Goal: Information Seeking & Learning: Learn about a topic

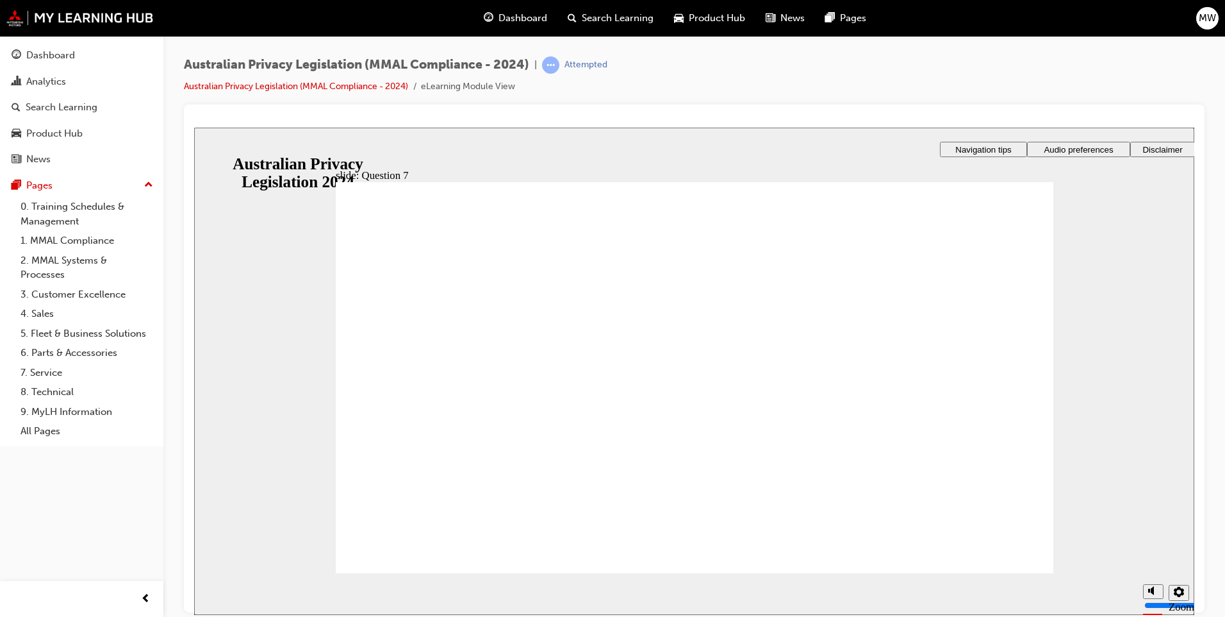
radio input "true"
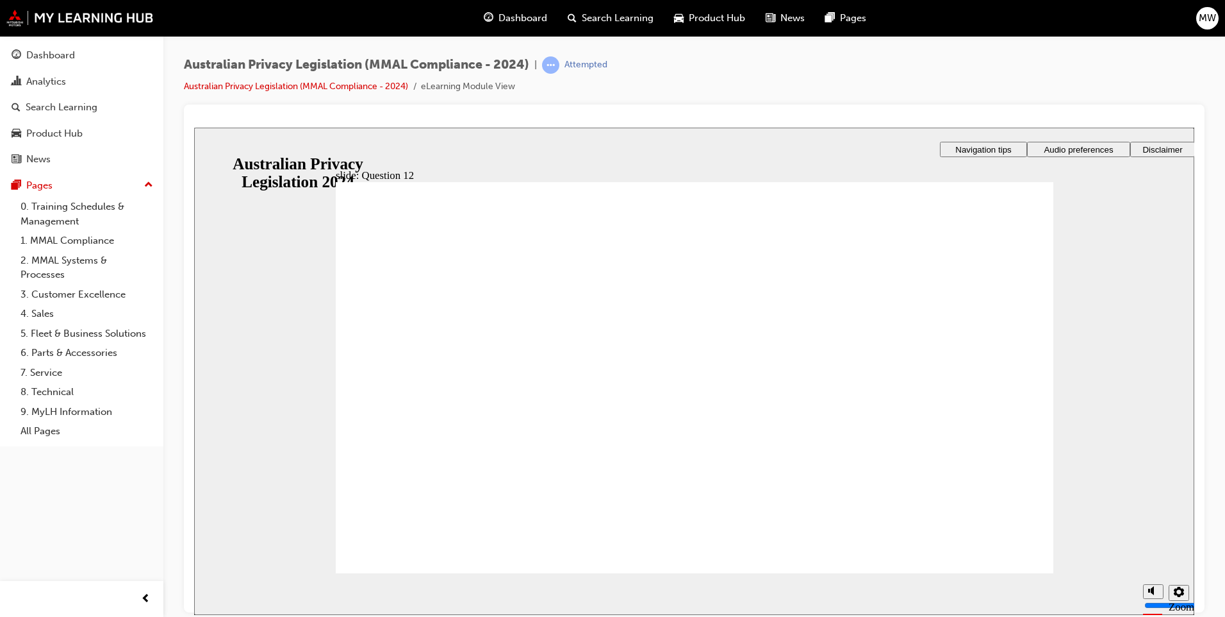
drag, startPoint x: 904, startPoint y: 527, endPoint x: 697, endPoint y: 474, distance: 213.1
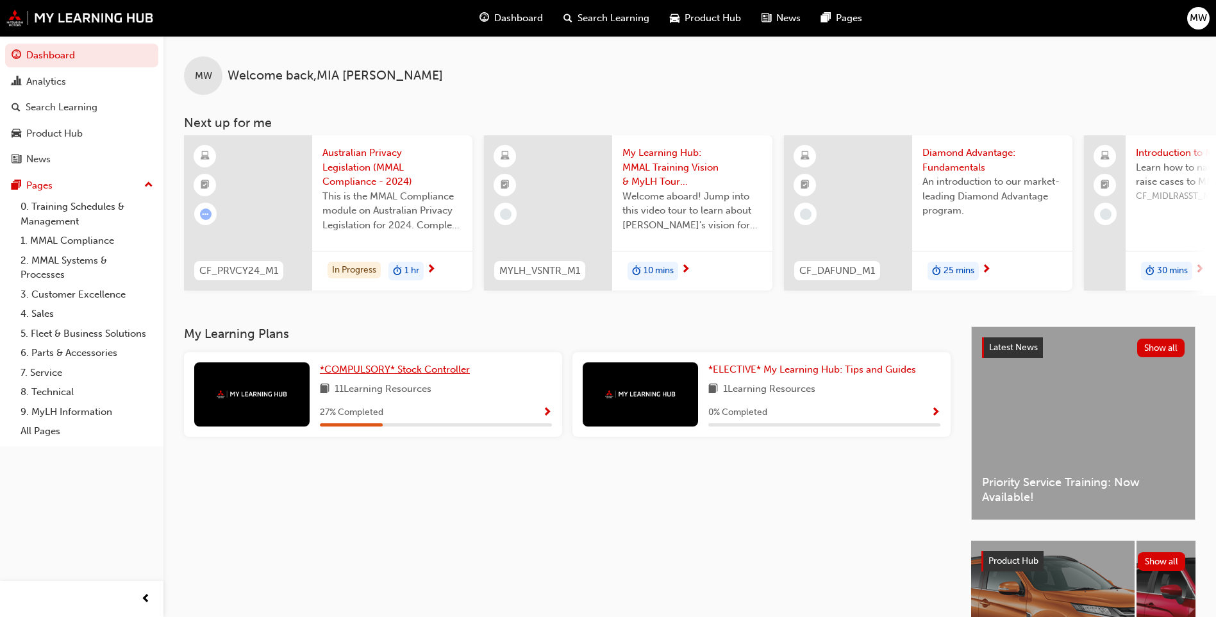
click at [444, 370] on span "*COMPULSORY* Stock Controller" at bounding box center [395, 369] width 150 height 12
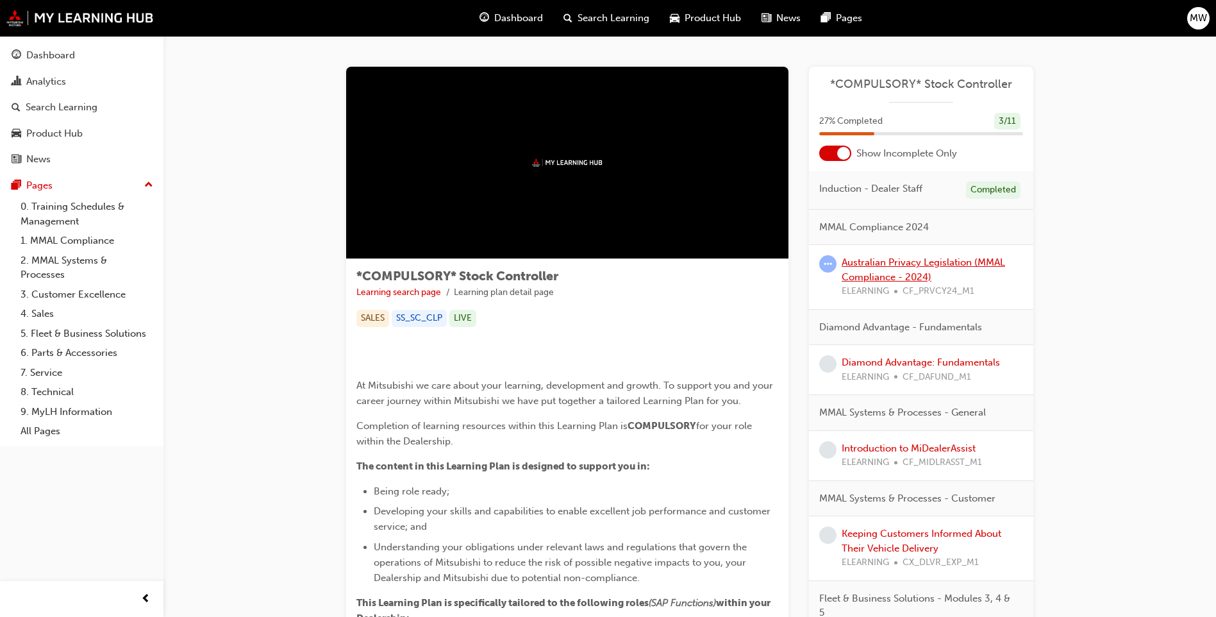
click at [893, 271] on link "Australian Privacy Legislation (MMAL Compliance - 2024)" at bounding box center [922, 269] width 163 height 26
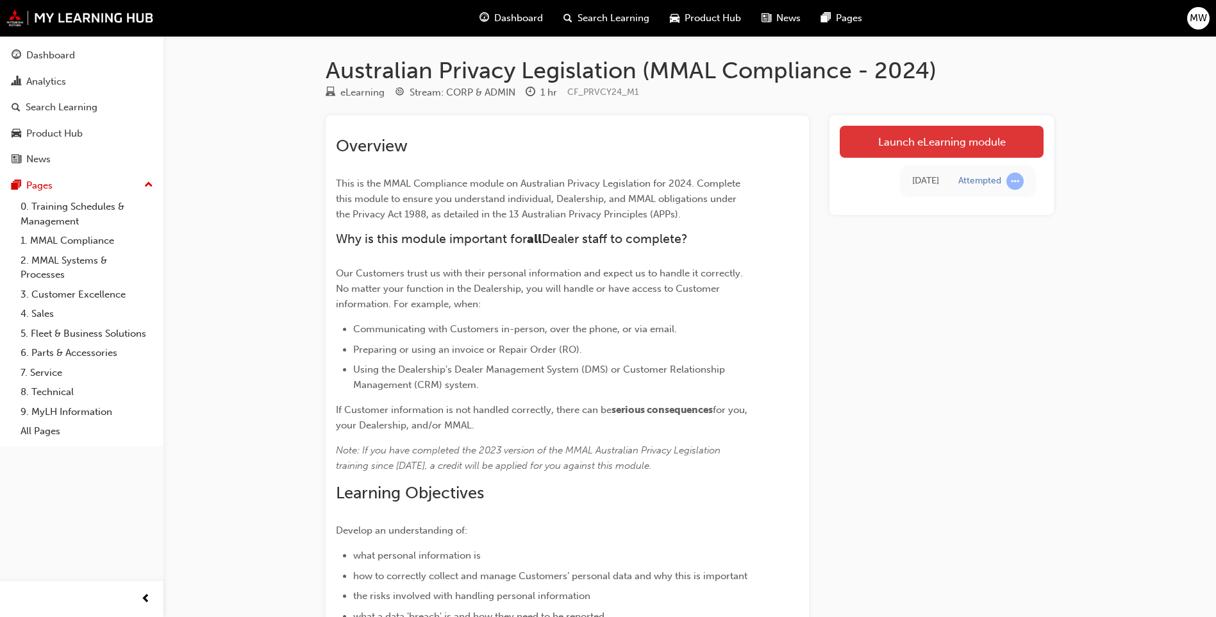
click at [911, 157] on link "Launch eLearning module" at bounding box center [942, 142] width 204 height 32
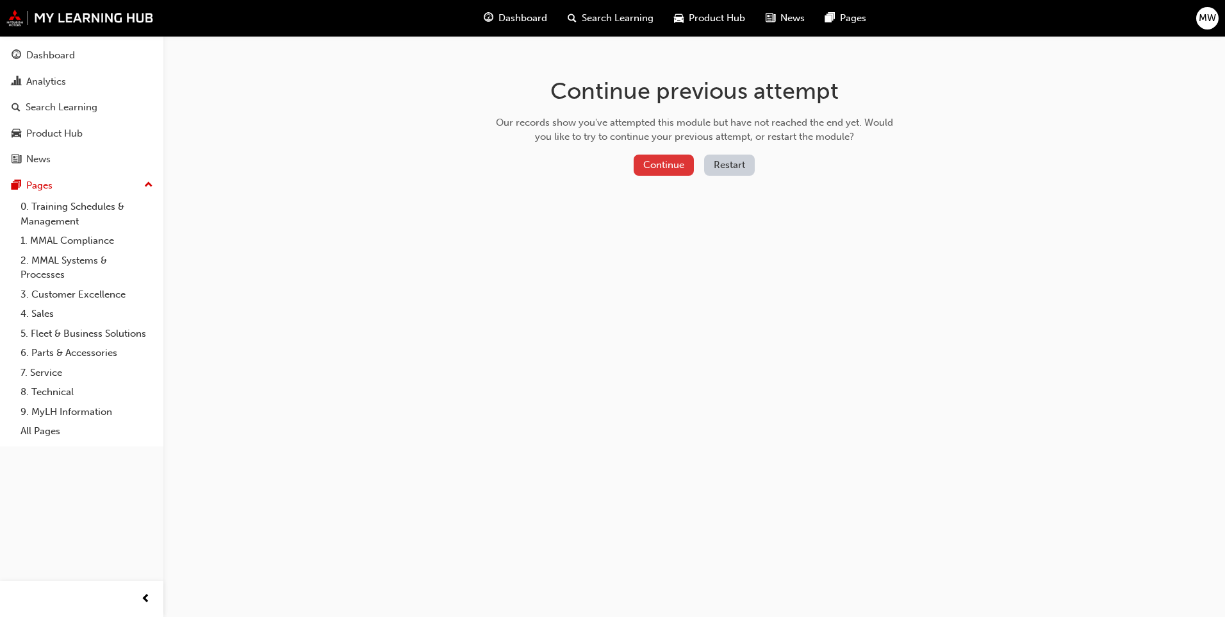
click at [665, 163] on button "Continue" at bounding box center [664, 164] width 60 height 21
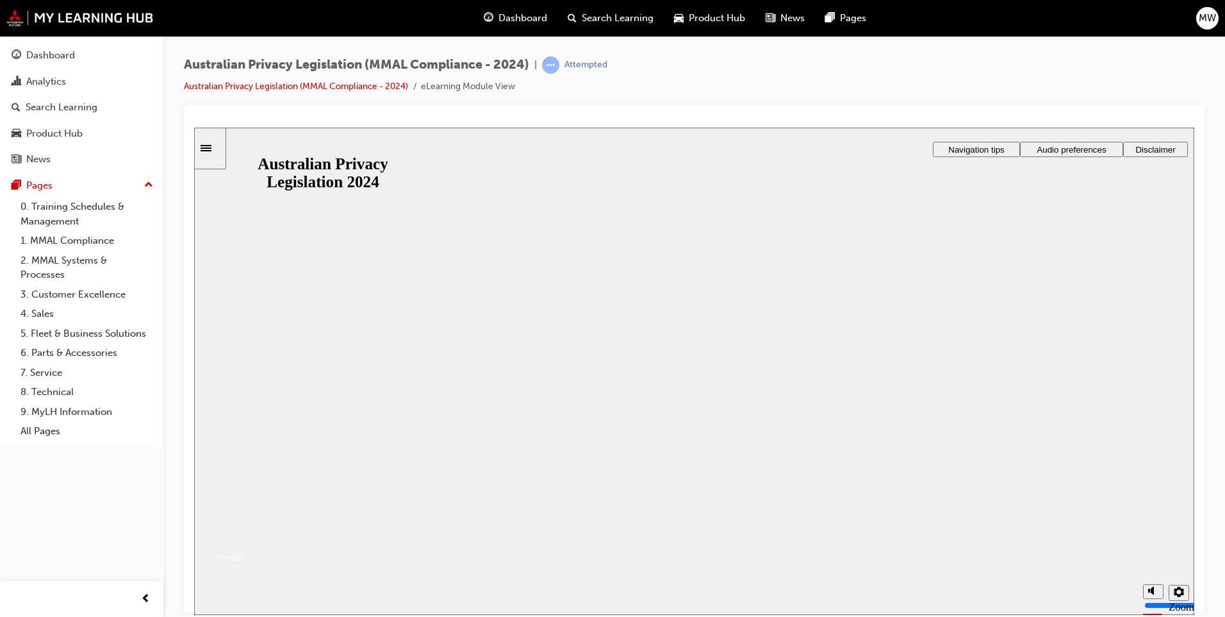
click at [245, 533] on button "Resume" at bounding box center [219, 541] width 51 height 17
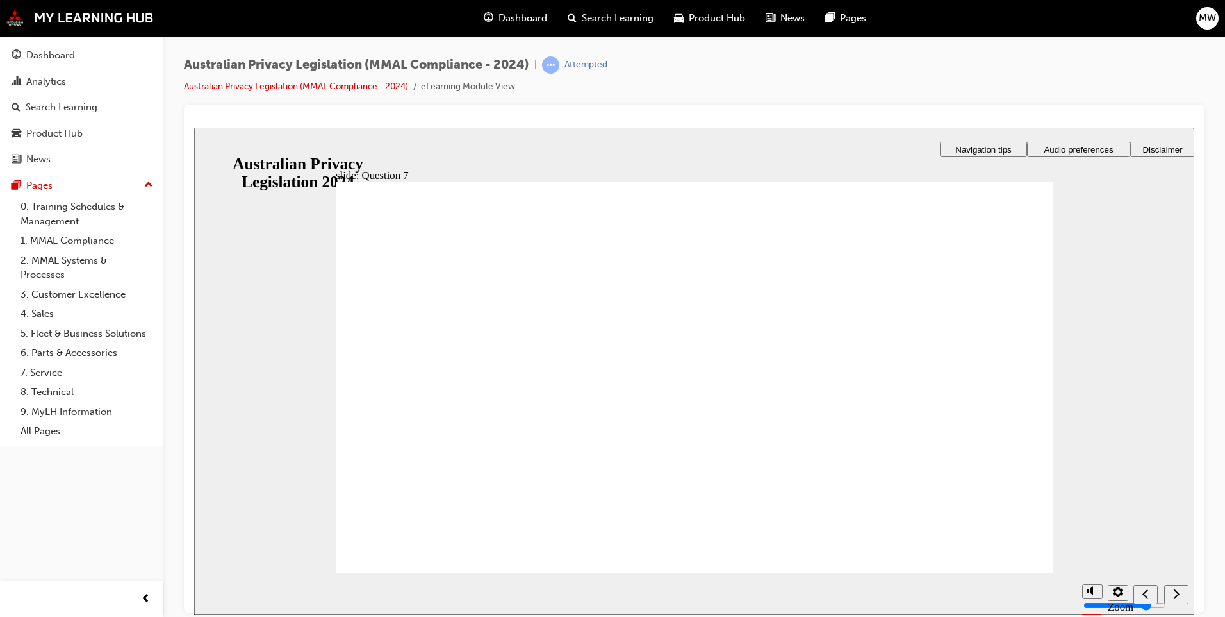
checkbox input "true"
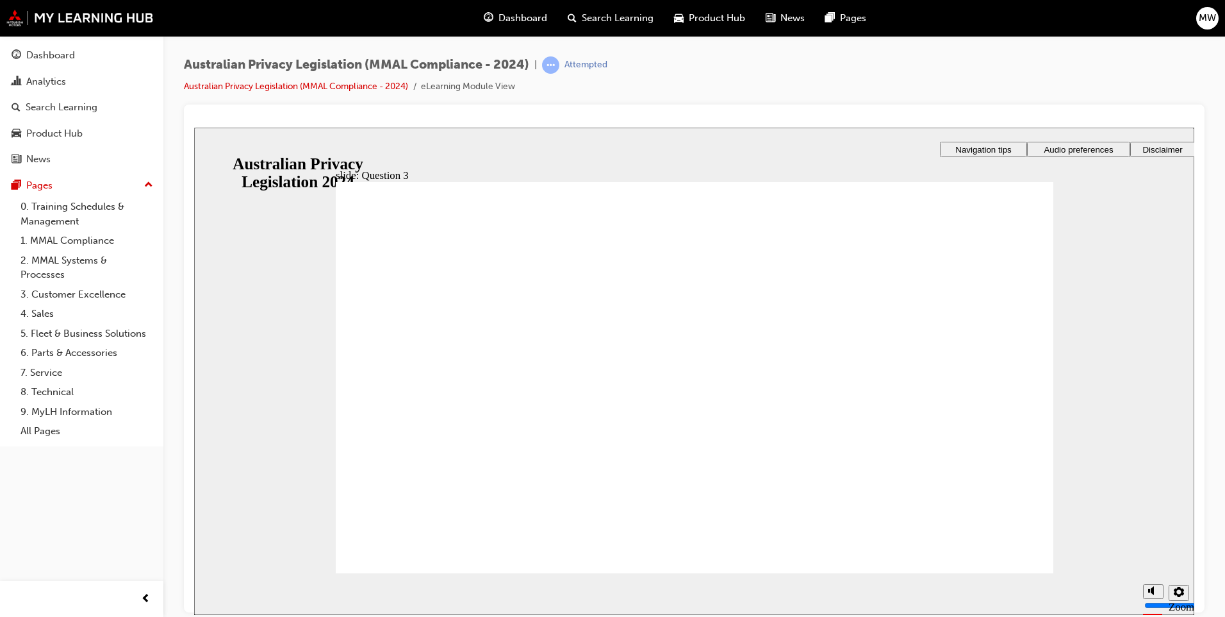
checkbox input "true"
radio input "true"
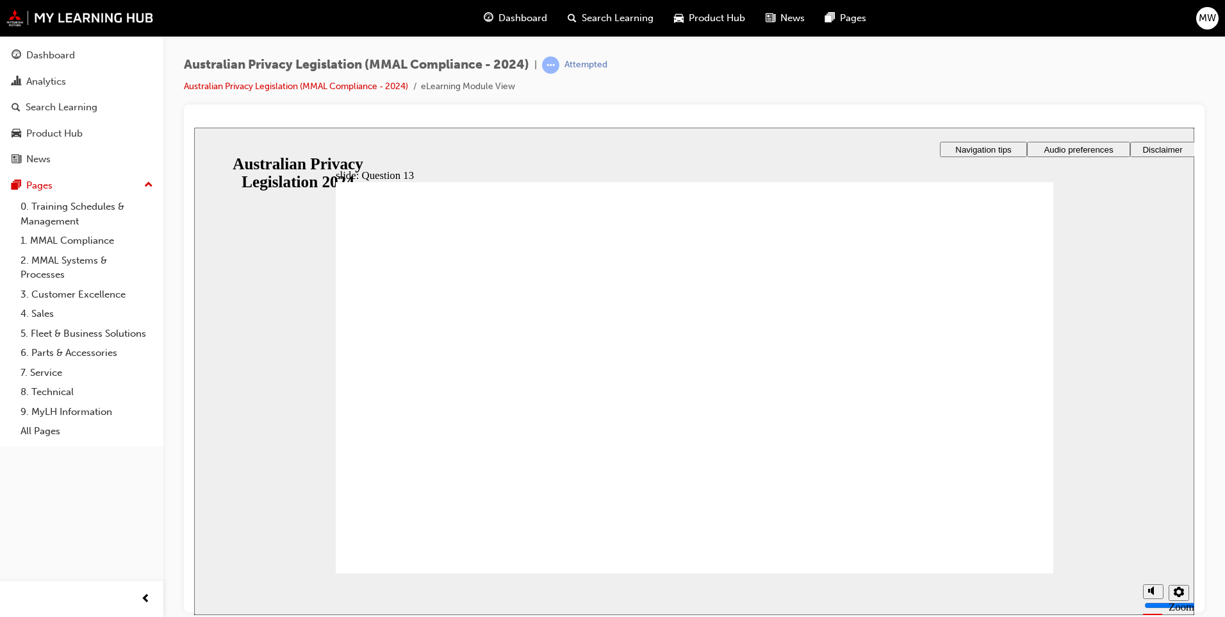
radio input "true"
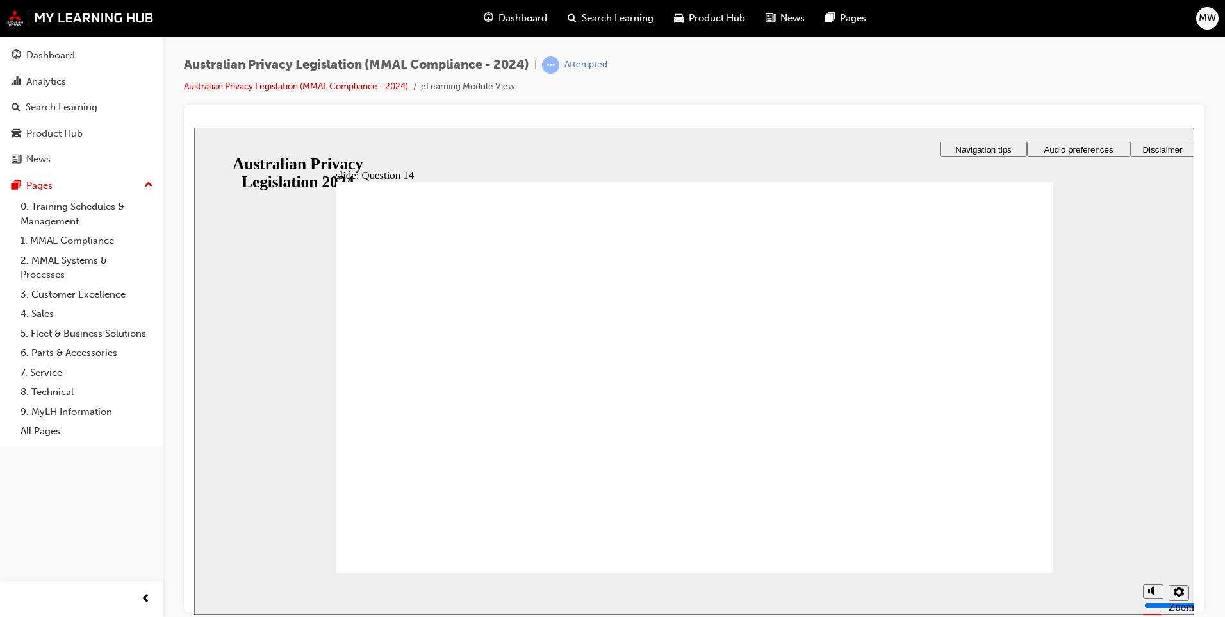
radio input "true"
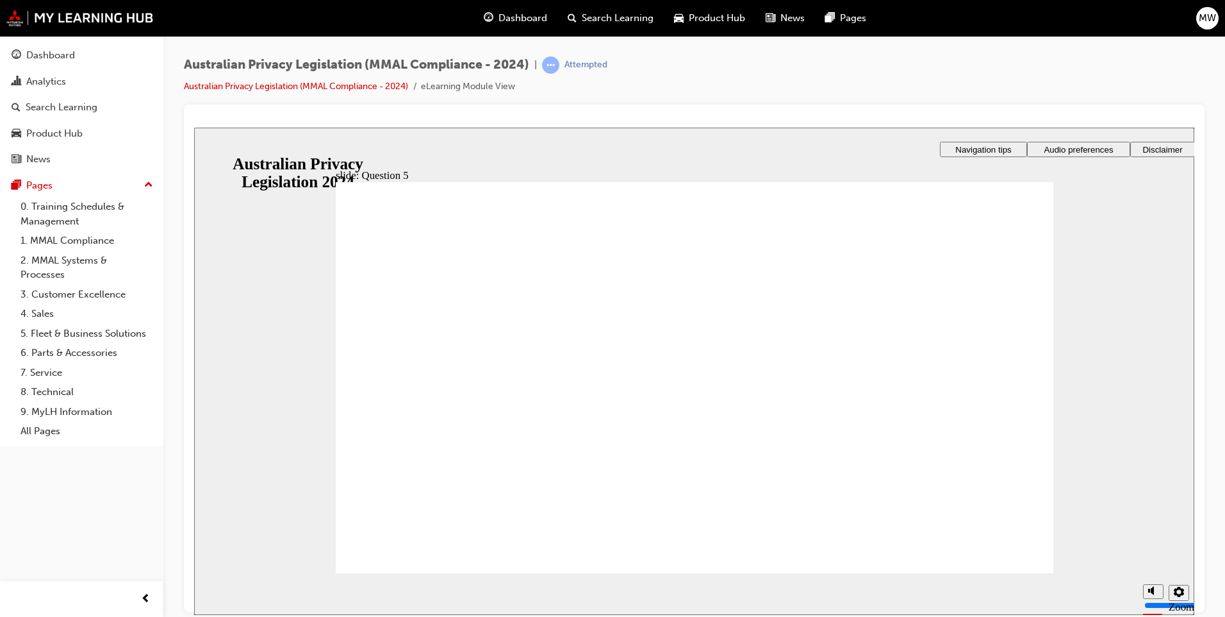
radio input "true"
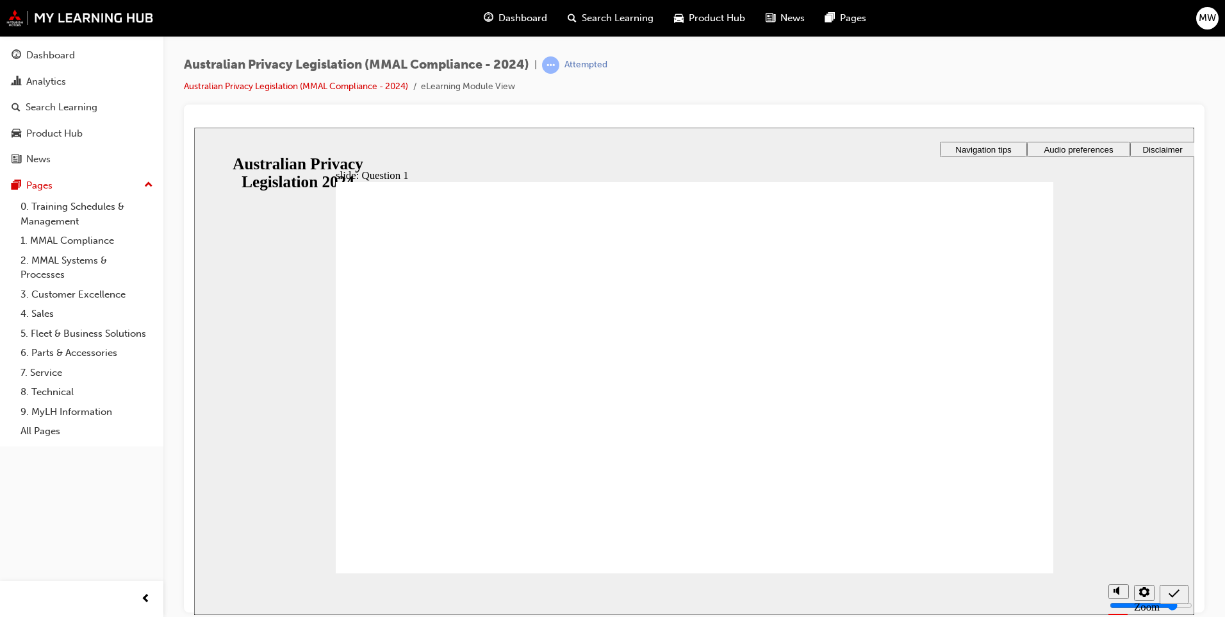
radio input "true"
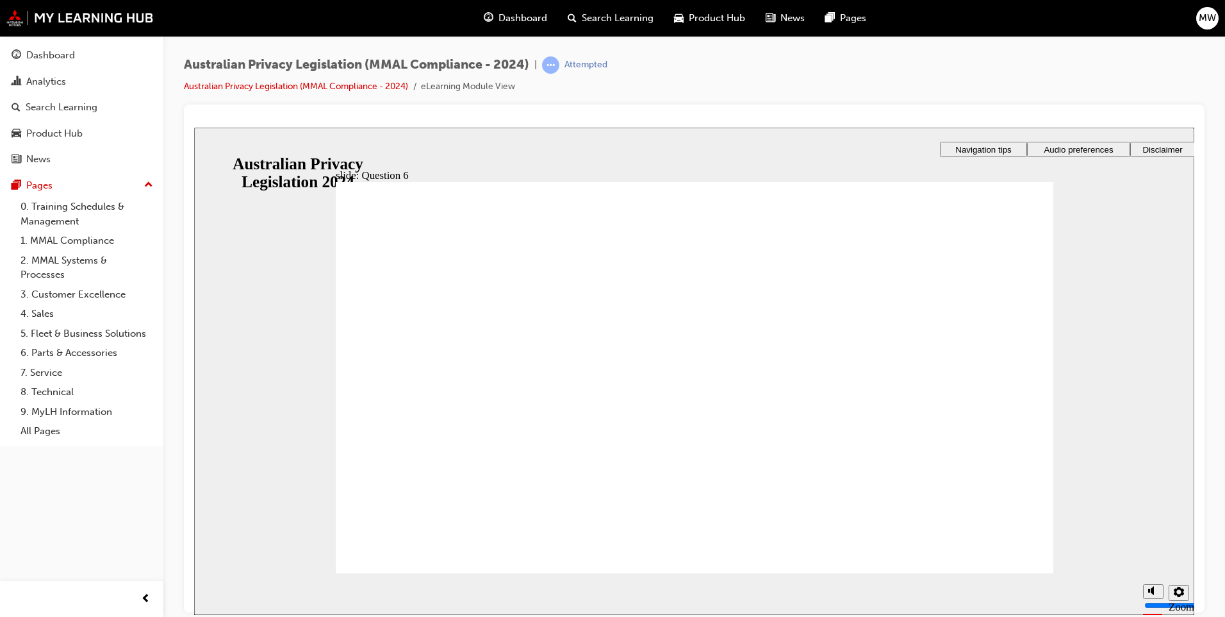
radio input "true"
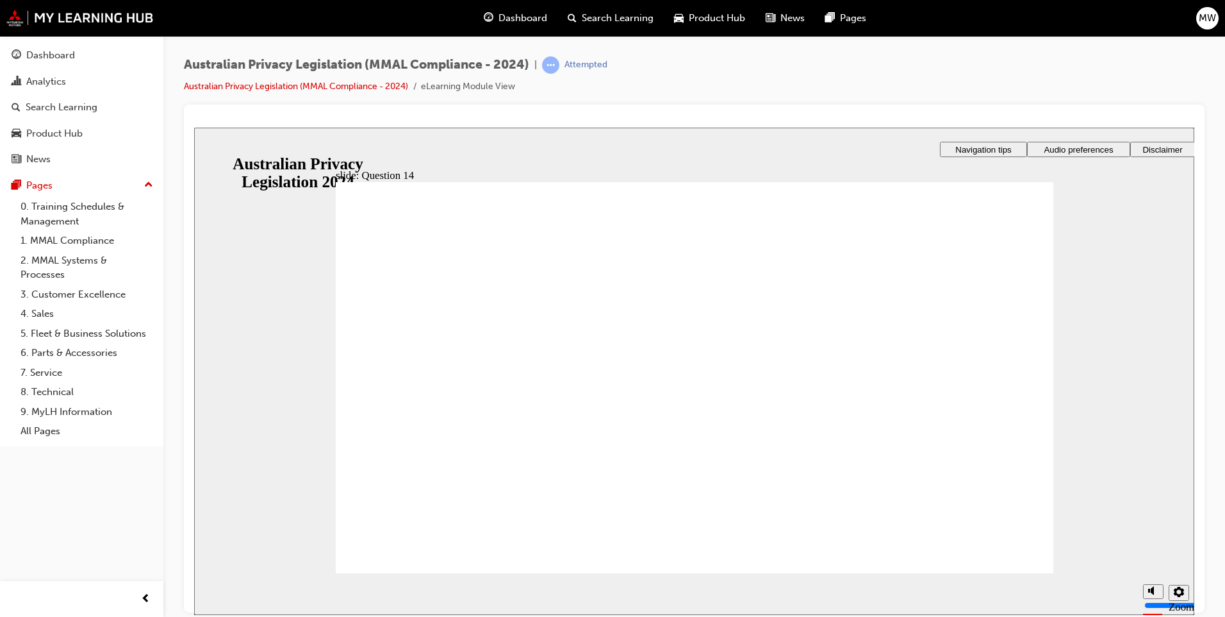
radio input "true"
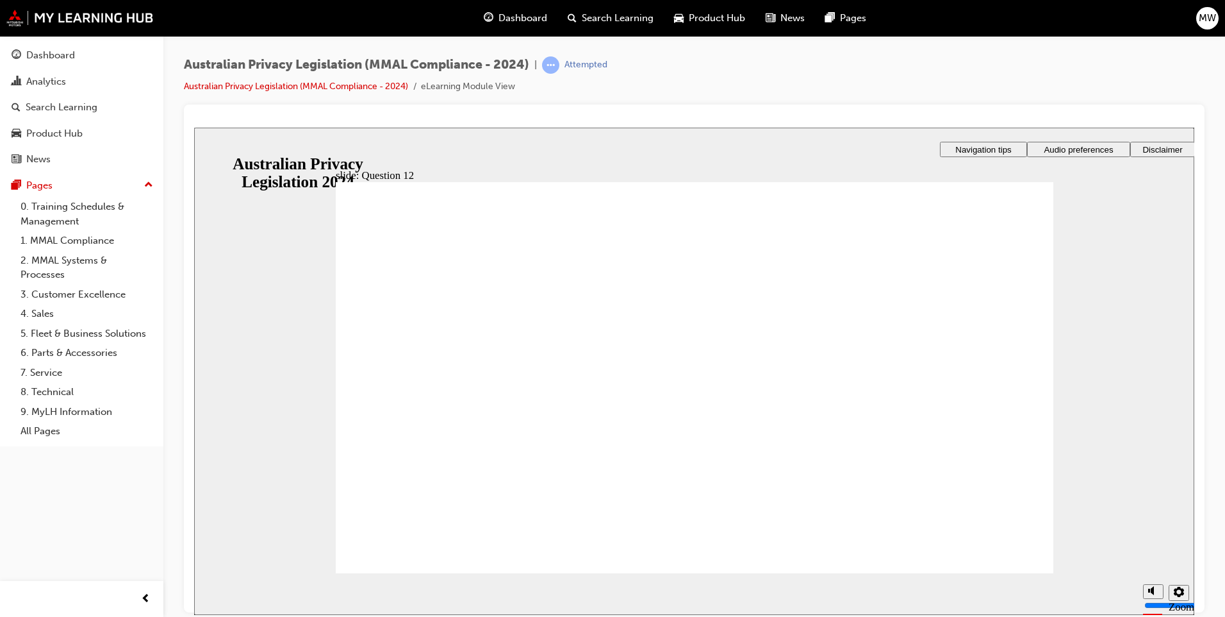
checkbox input "true"
radio input "true"
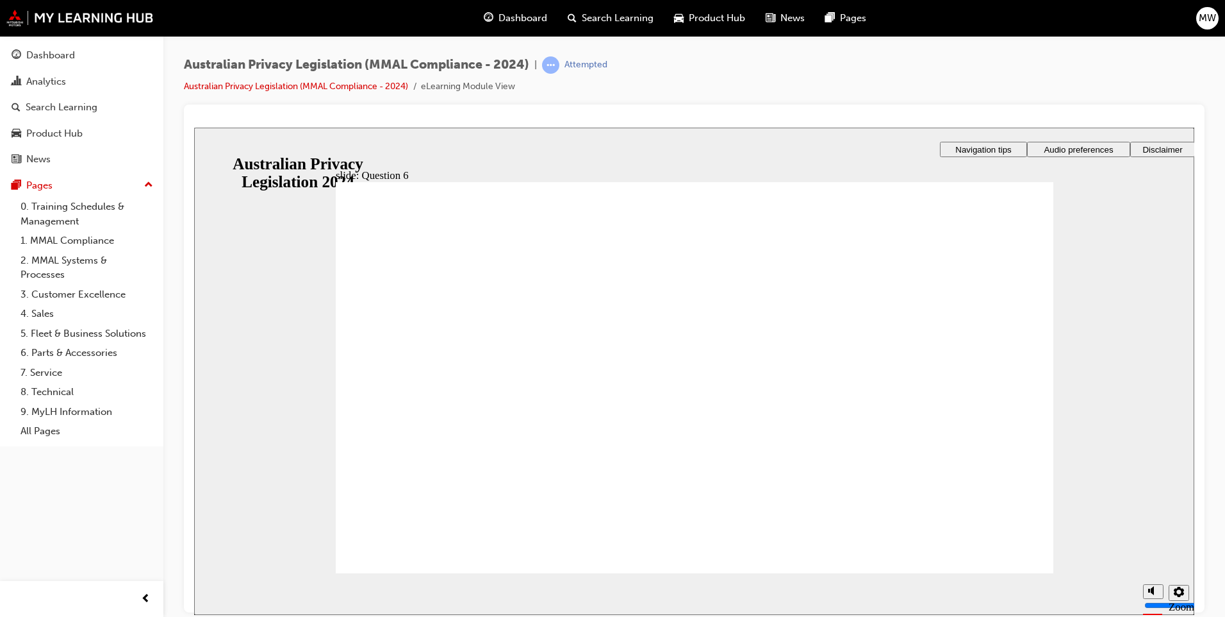
radio input "true"
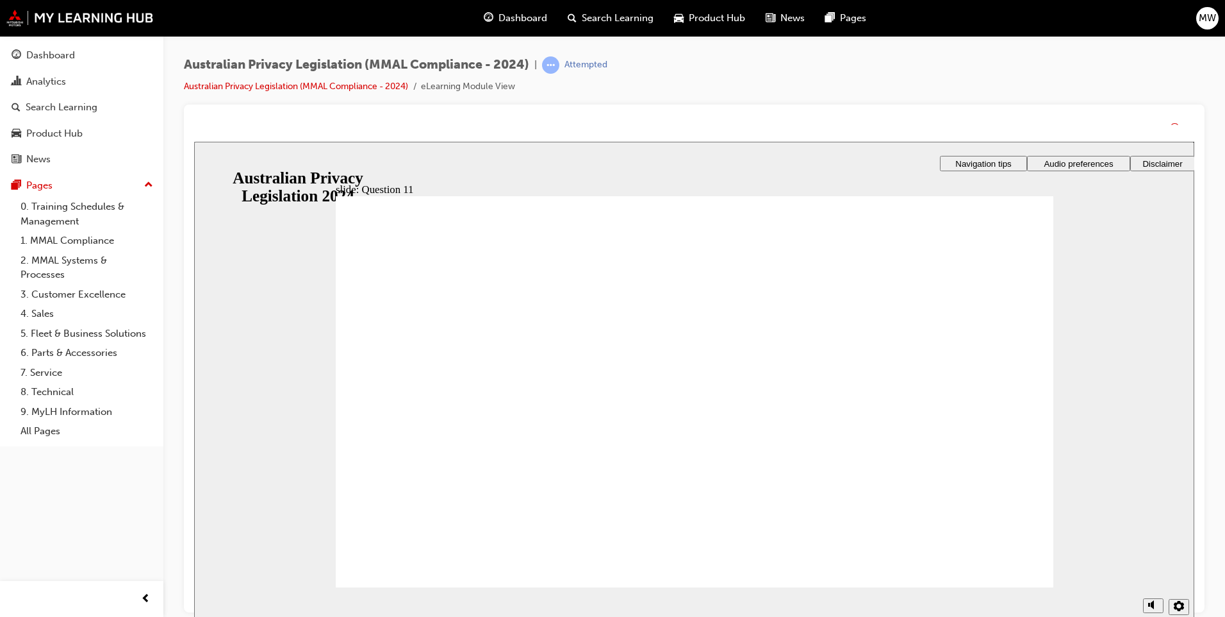
drag, startPoint x: 1008, startPoint y: 573, endPoint x: 1009, endPoint y: 558, distance: 14.8
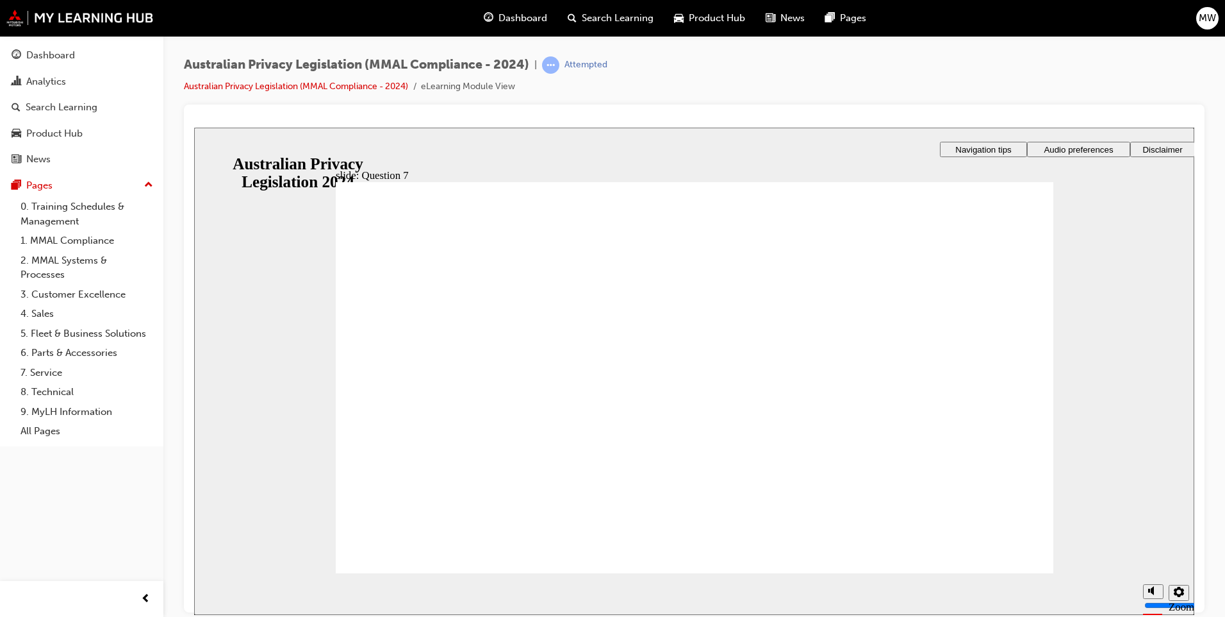
radio input "true"
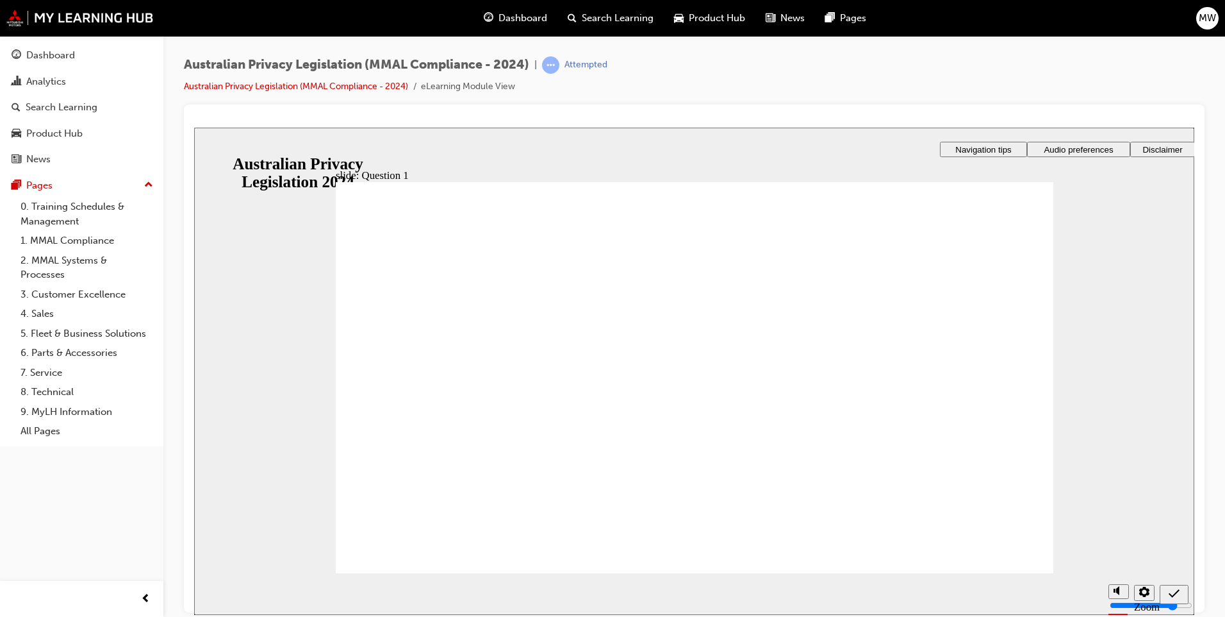
radio input "true"
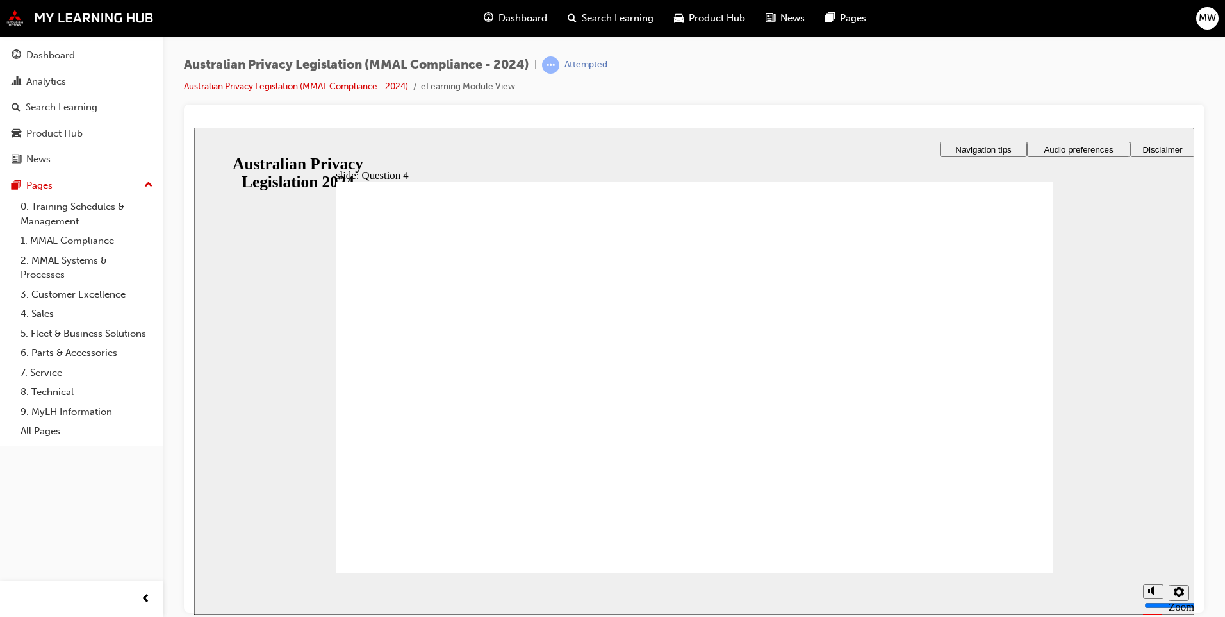
radio input "true"
drag, startPoint x: 381, startPoint y: 455, endPoint x: 419, endPoint y: 558, distance: 110.1
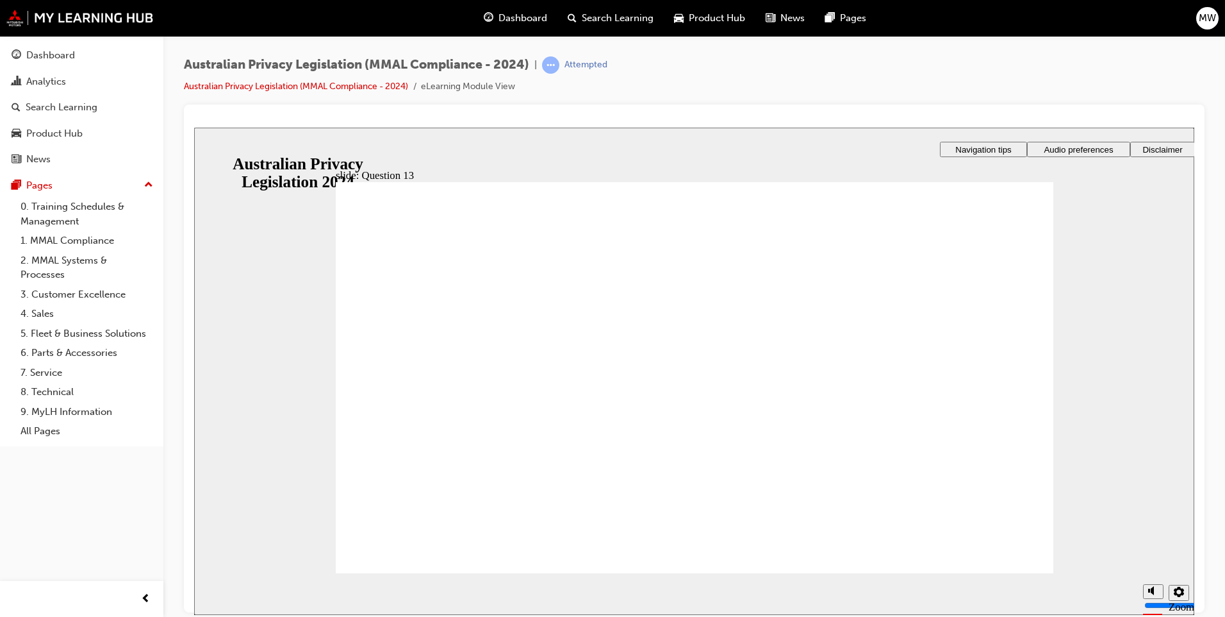
checkbox input "true"
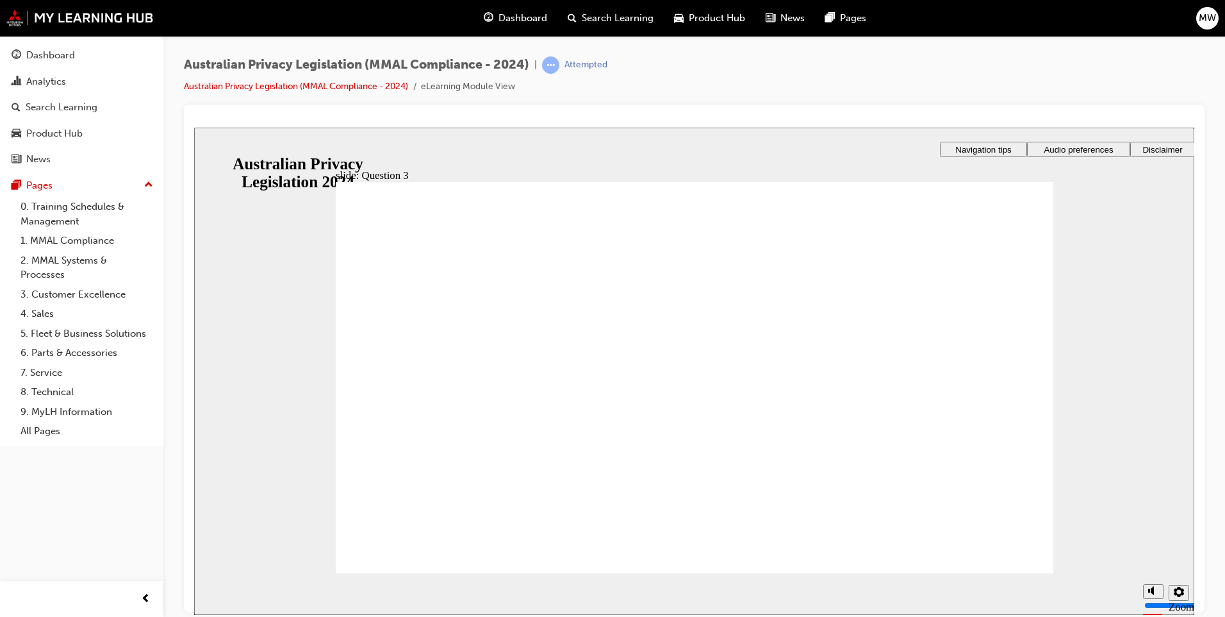
radio input "true"
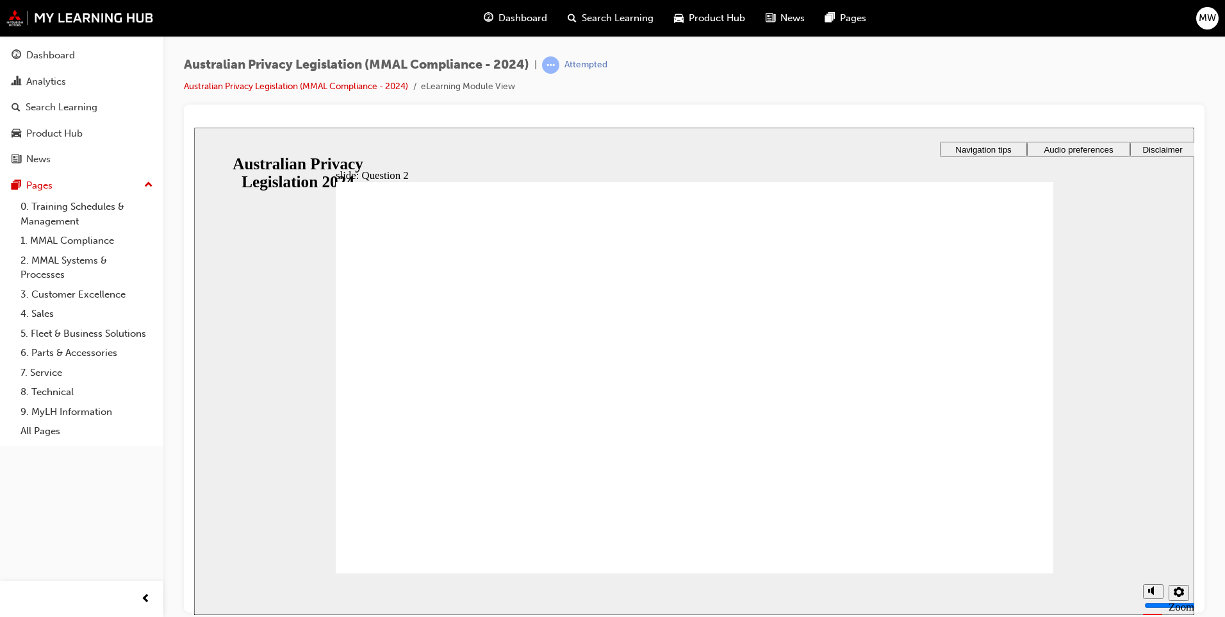
radio input "true"
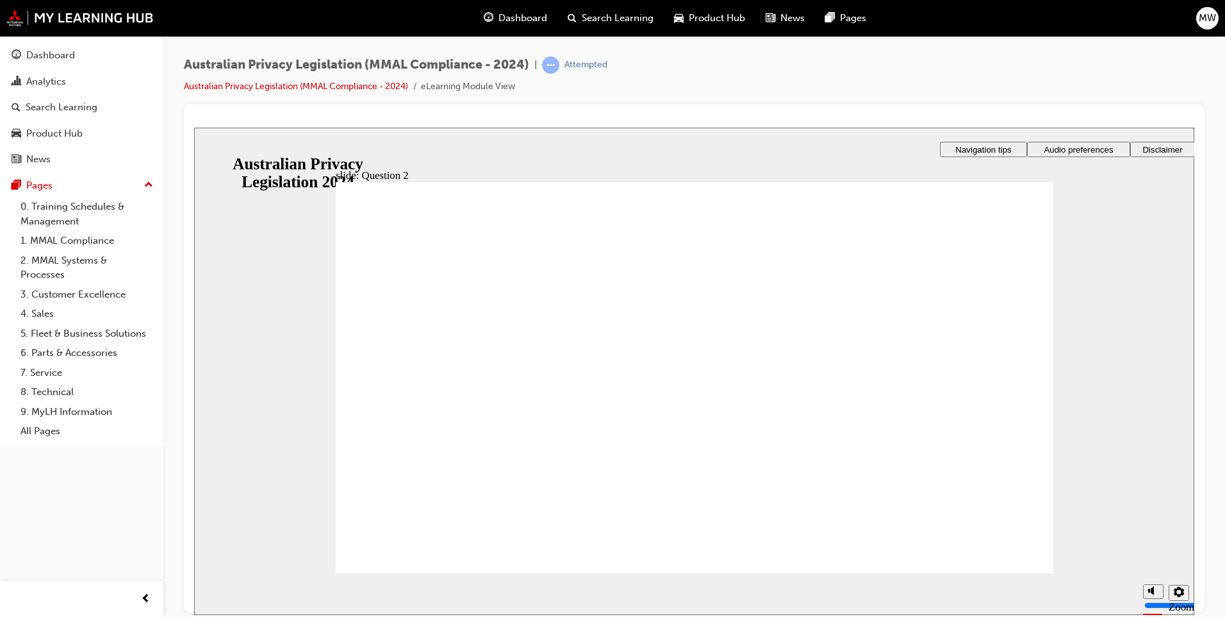
radio input "true"
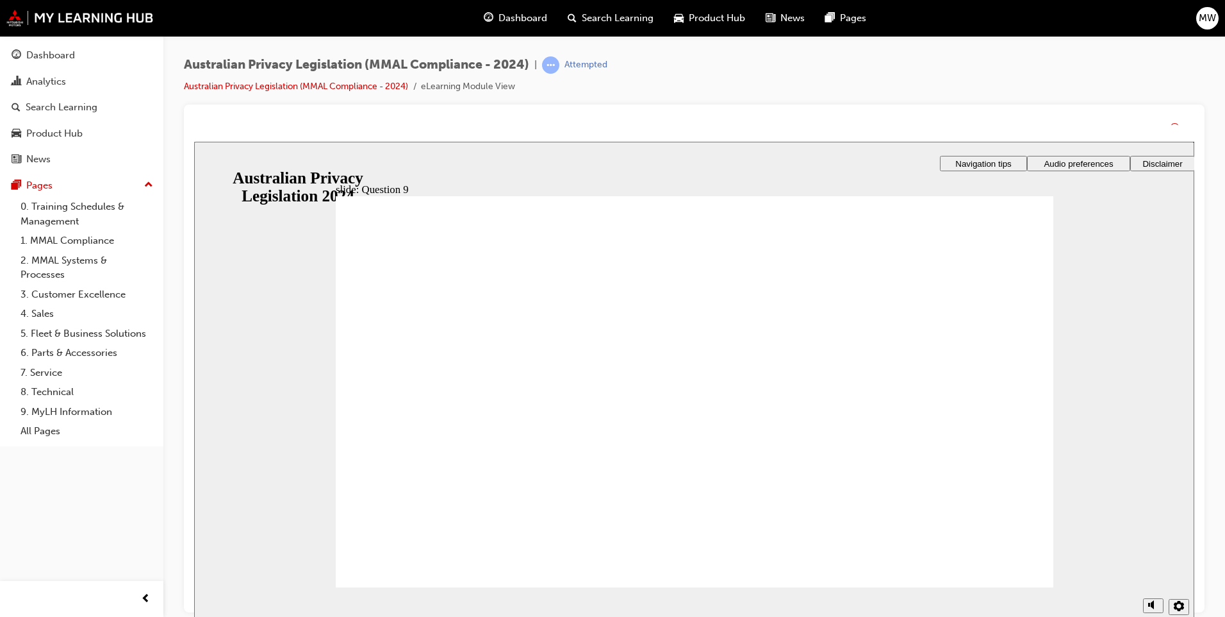
drag, startPoint x: 995, startPoint y: 556, endPoint x: 996, endPoint y: 570, distance: 14.8
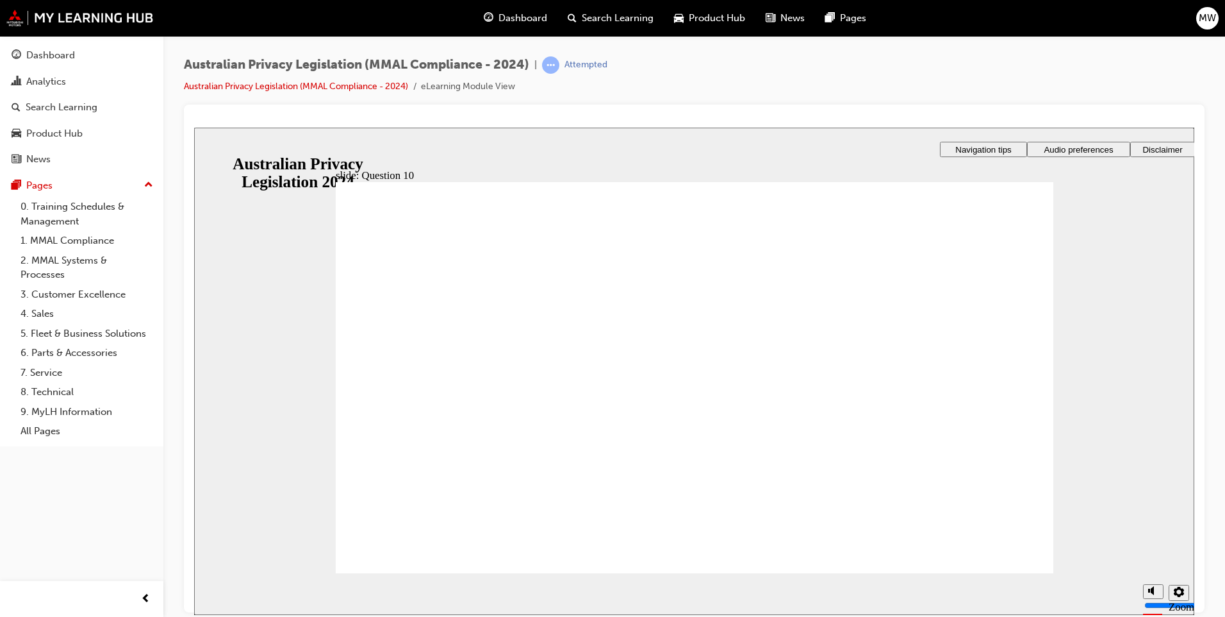
radio input "true"
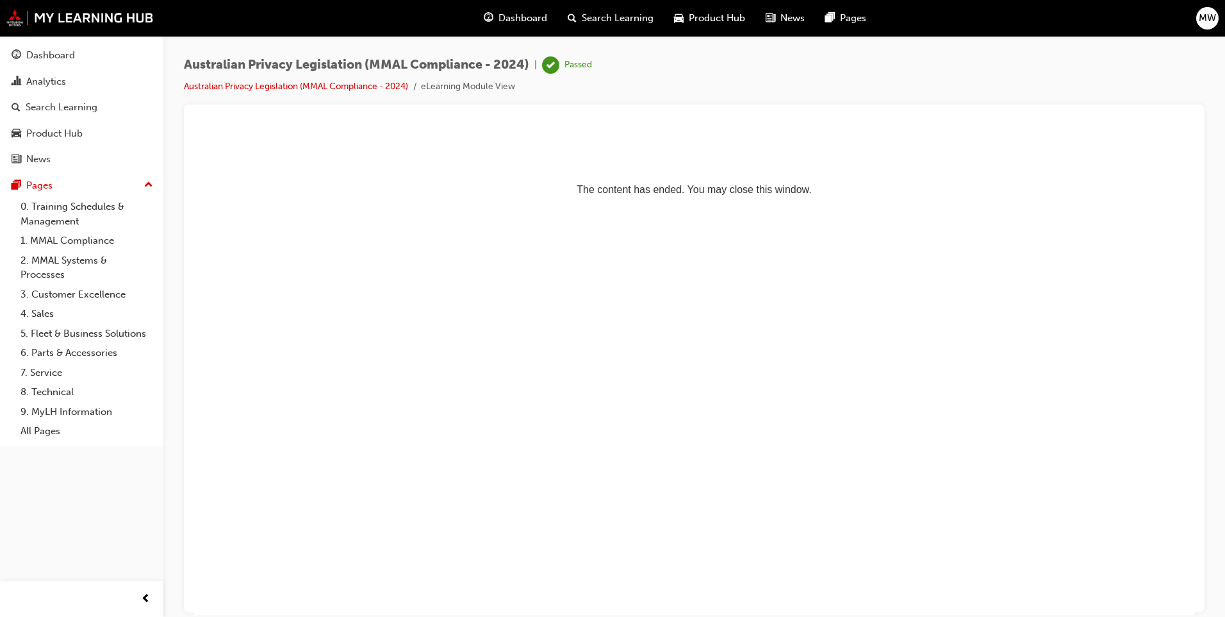
click at [532, 21] on span "Dashboard" at bounding box center [523, 18] width 49 height 15
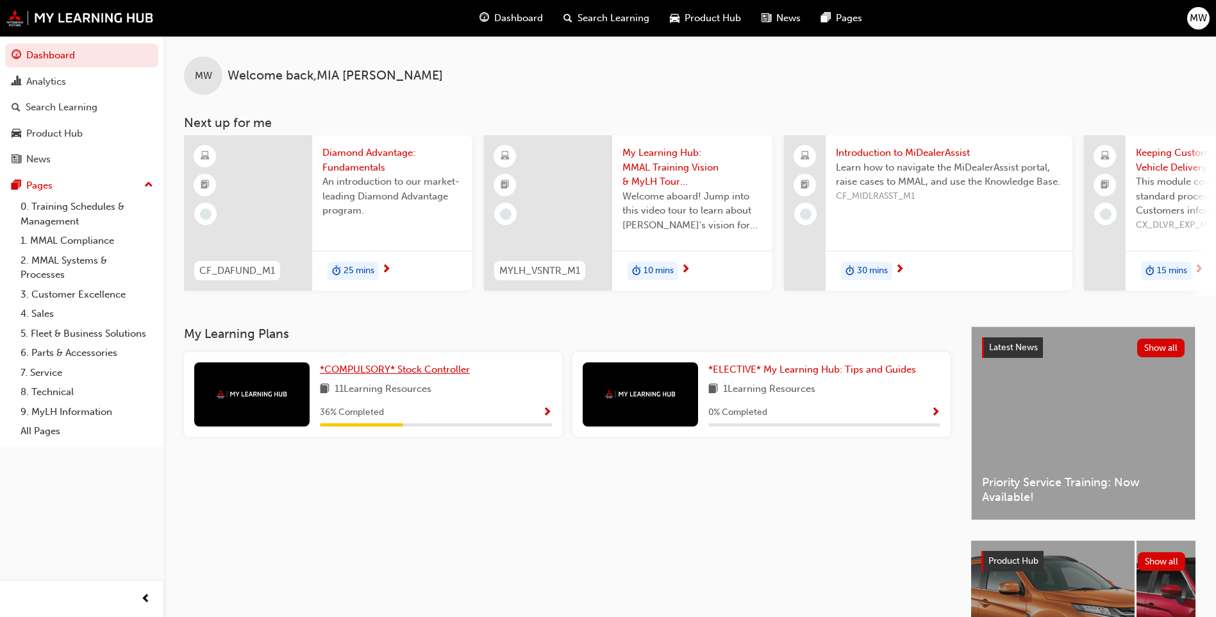
click at [438, 370] on span "*COMPULSORY* Stock Controller" at bounding box center [395, 369] width 150 height 12
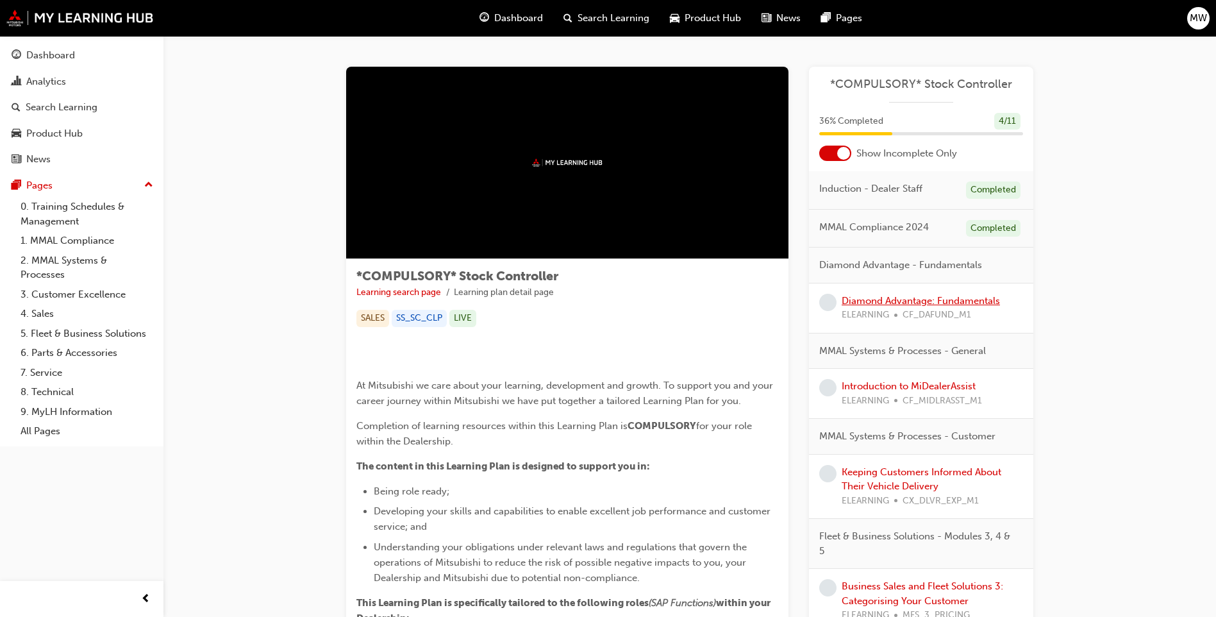
click at [888, 306] on link "Diamond Advantage: Fundamentals" at bounding box center [920, 301] width 158 height 12
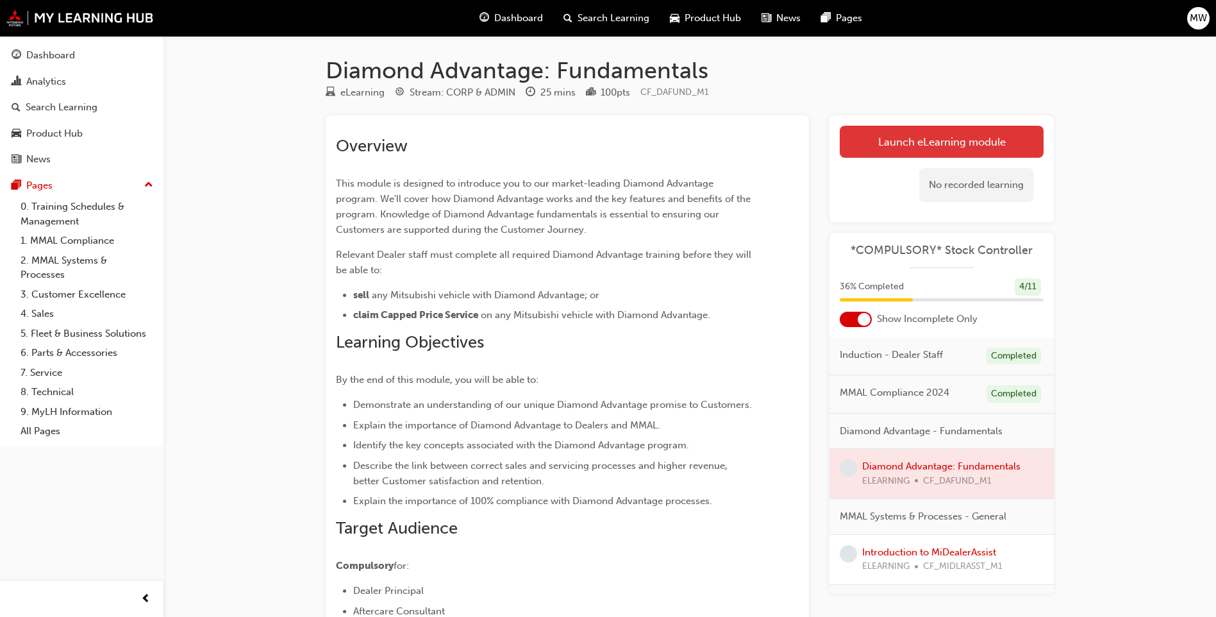
click at [931, 142] on link "Launch eLearning module" at bounding box center [942, 142] width 204 height 32
